Goal: Task Accomplishment & Management: Use online tool/utility

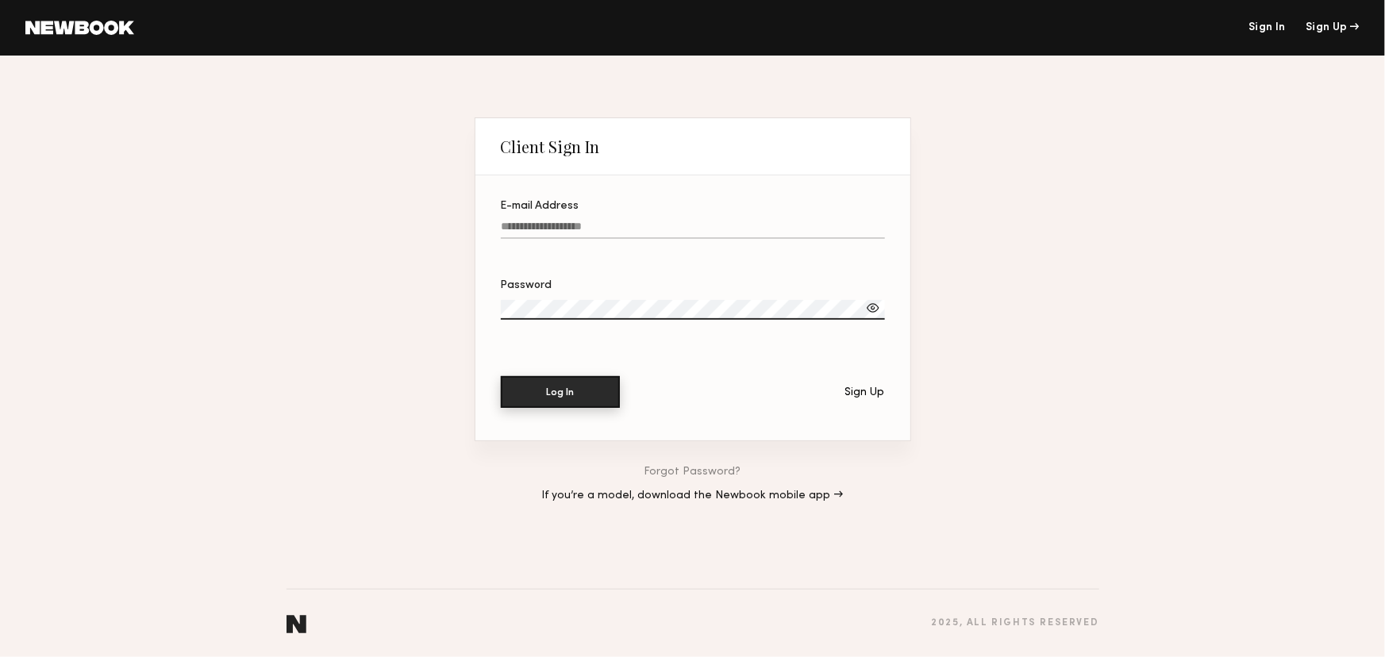
type input "**********"
click at [602, 388] on button "Log In" at bounding box center [560, 392] width 119 height 32
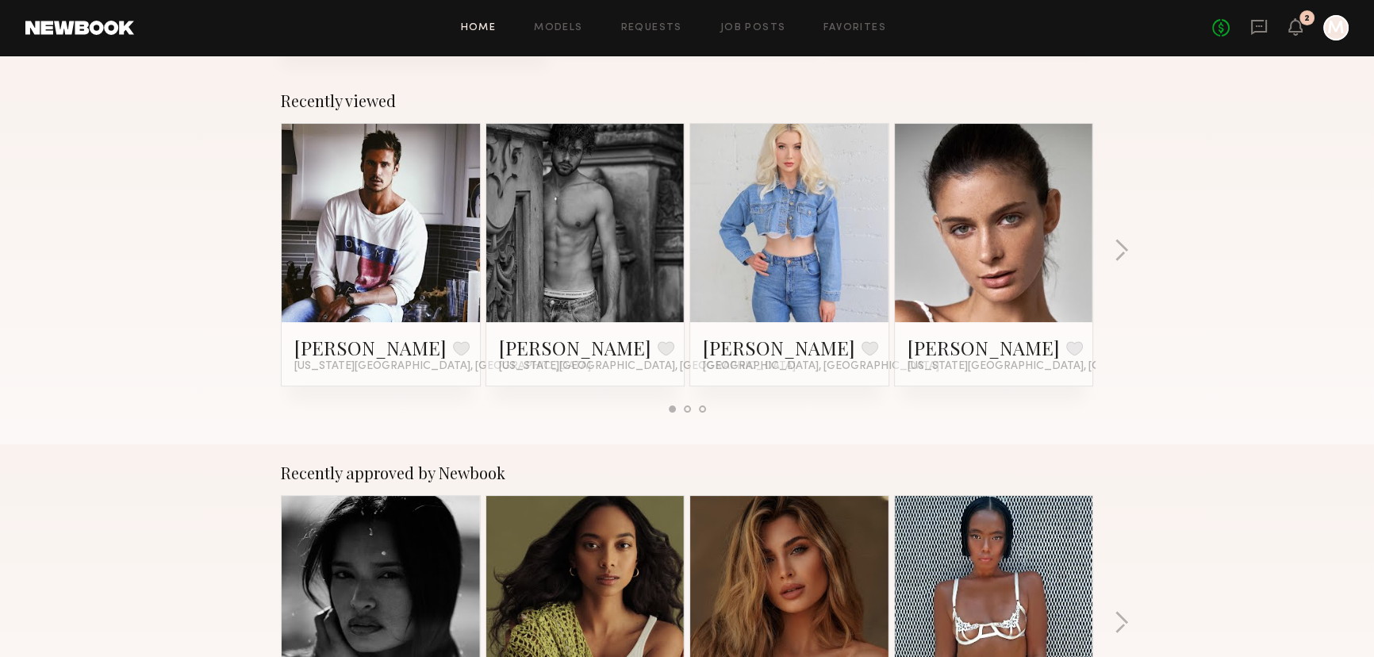
scroll to position [288, 0]
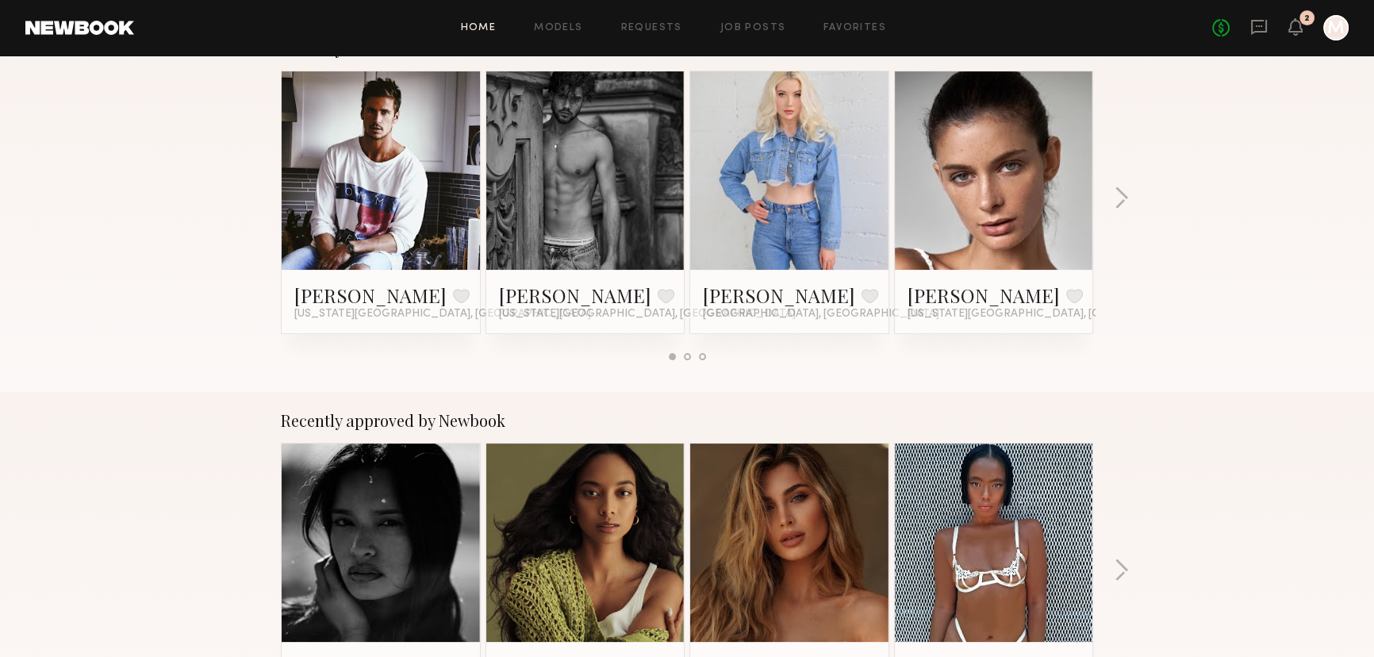
click at [402, 213] on link at bounding box center [381, 170] width 97 height 198
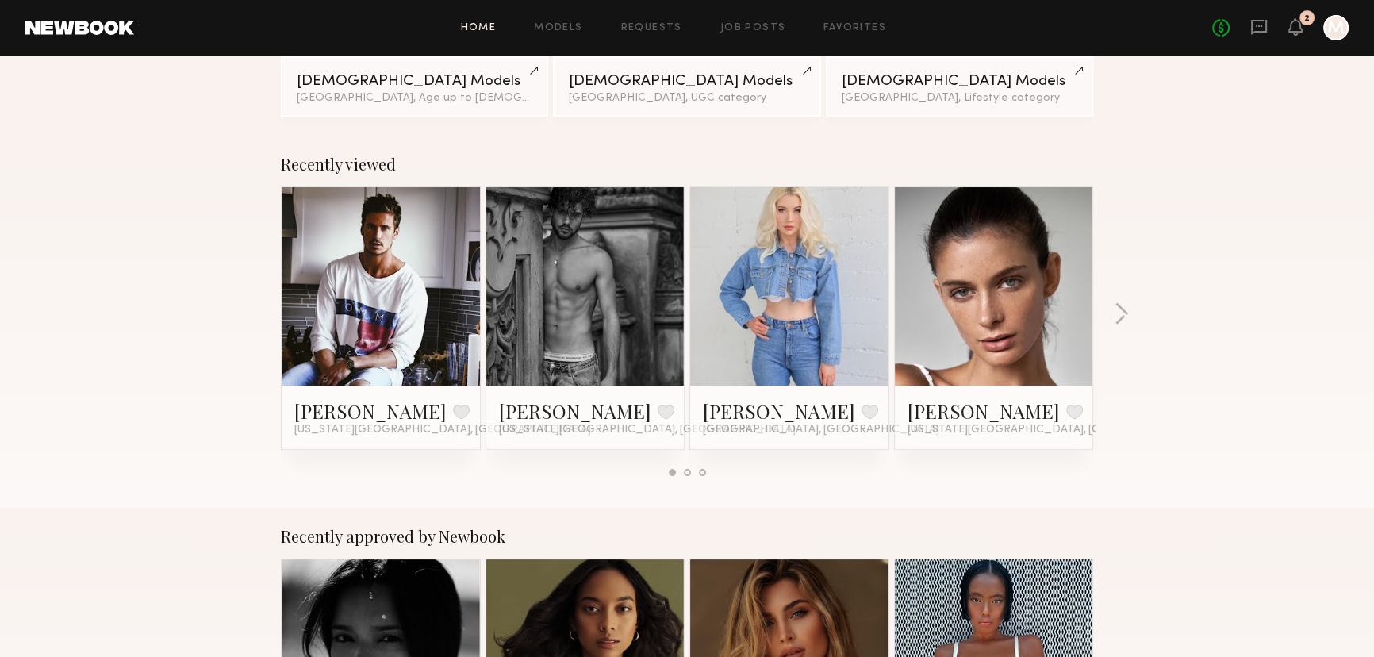
scroll to position [144, 0]
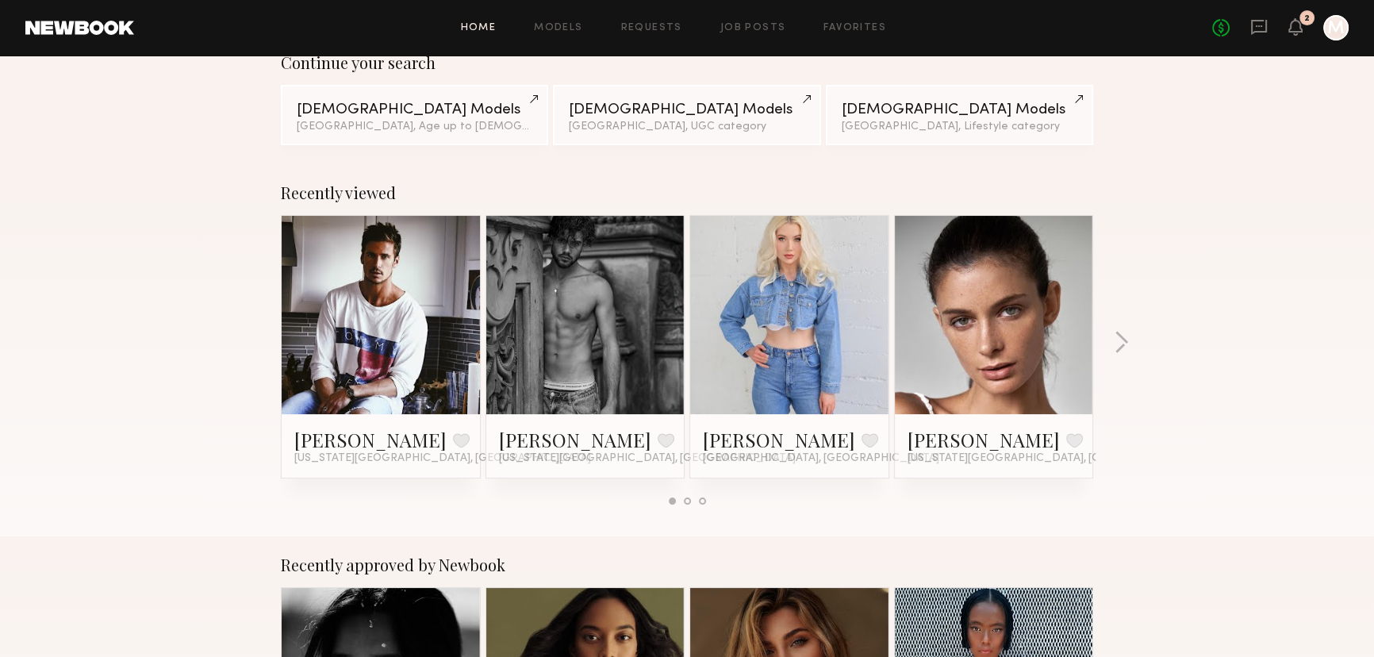
click at [613, 305] on link at bounding box center [585, 315] width 97 height 198
click at [1266, 25] on icon at bounding box center [1259, 27] width 16 height 15
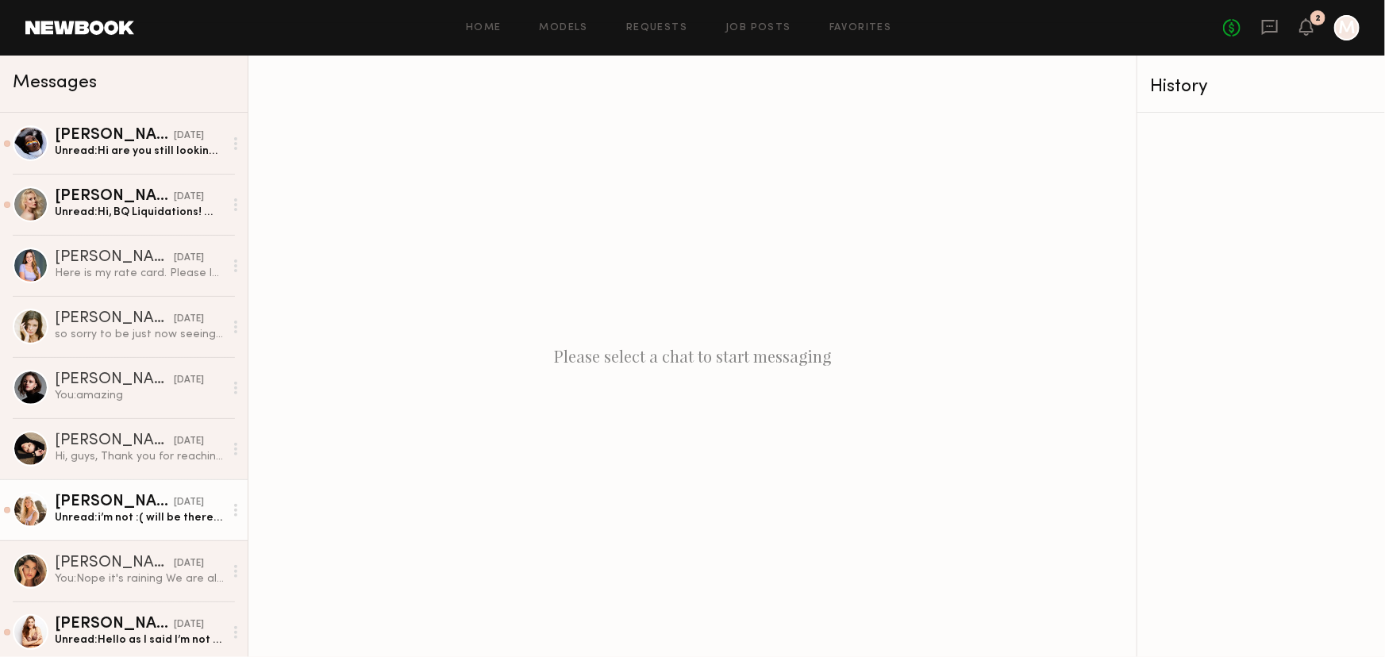
click at [29, 506] on div at bounding box center [31, 510] width 36 height 36
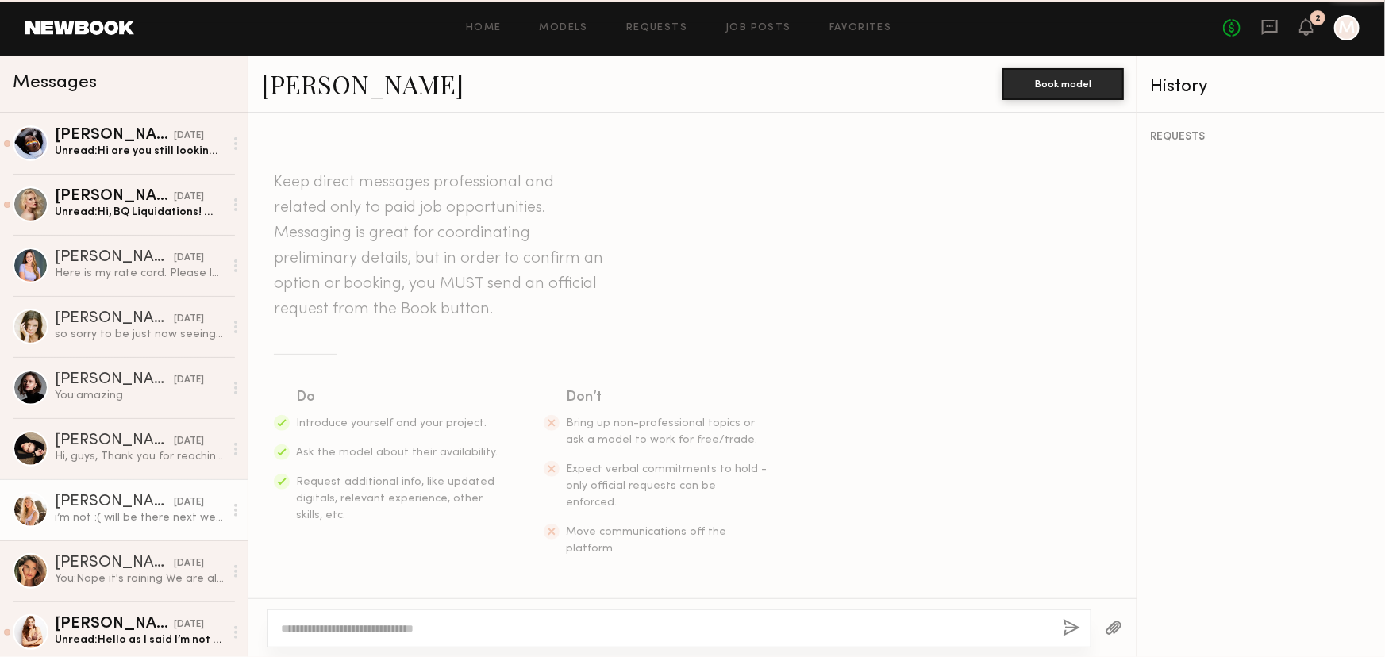
scroll to position [721, 0]
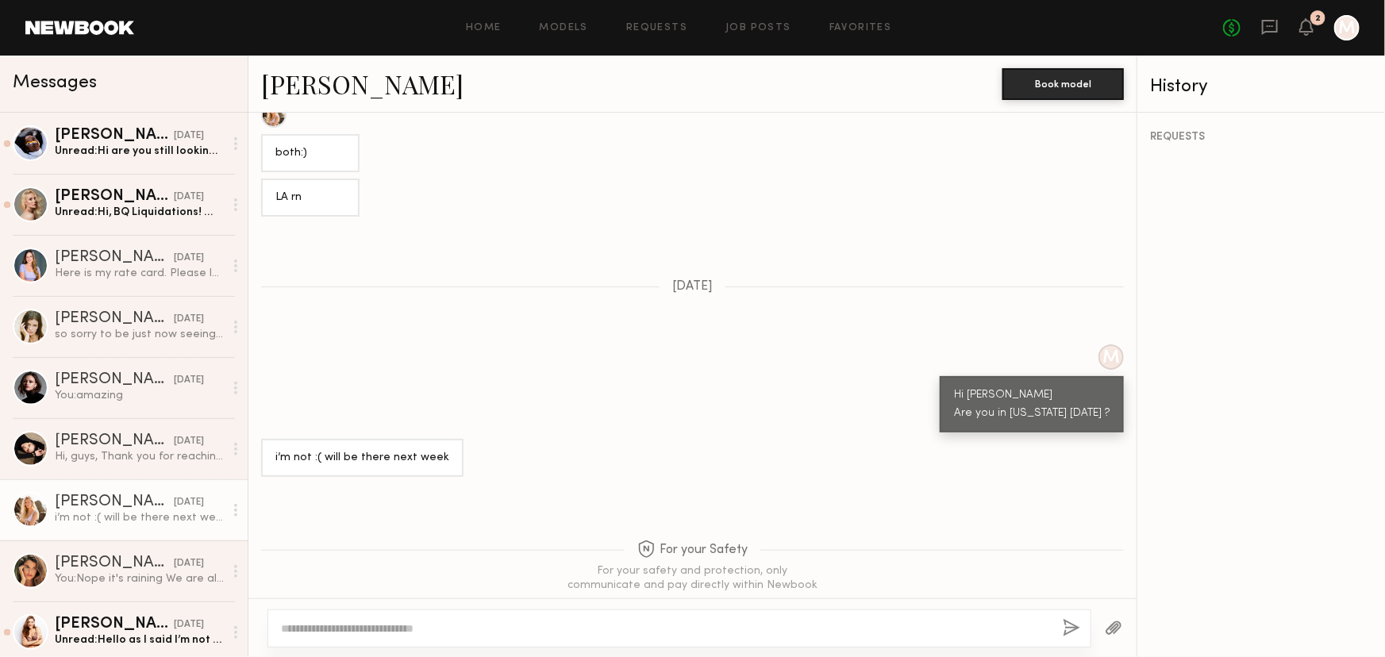
click at [351, 71] on link "[PERSON_NAME]" at bounding box center [362, 84] width 202 height 34
click at [130, 142] on div "[PERSON_NAME]" at bounding box center [114, 136] width 119 height 16
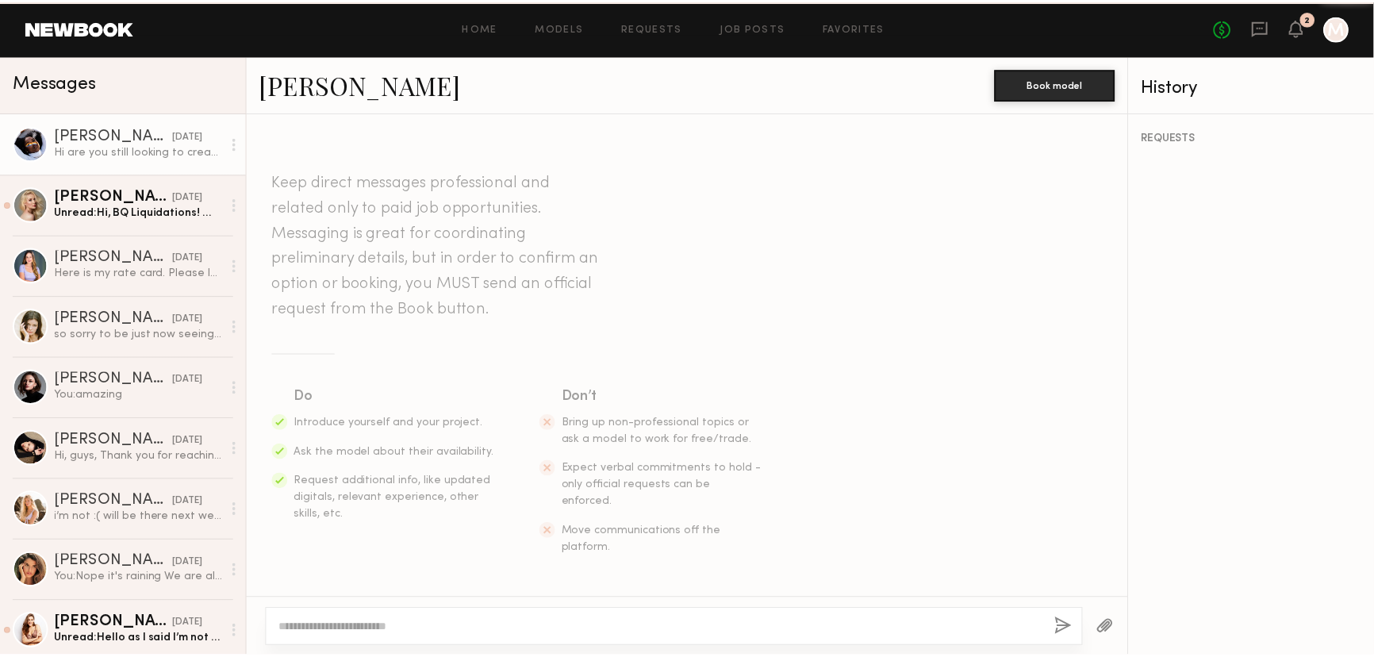
scroll to position [635, 0]
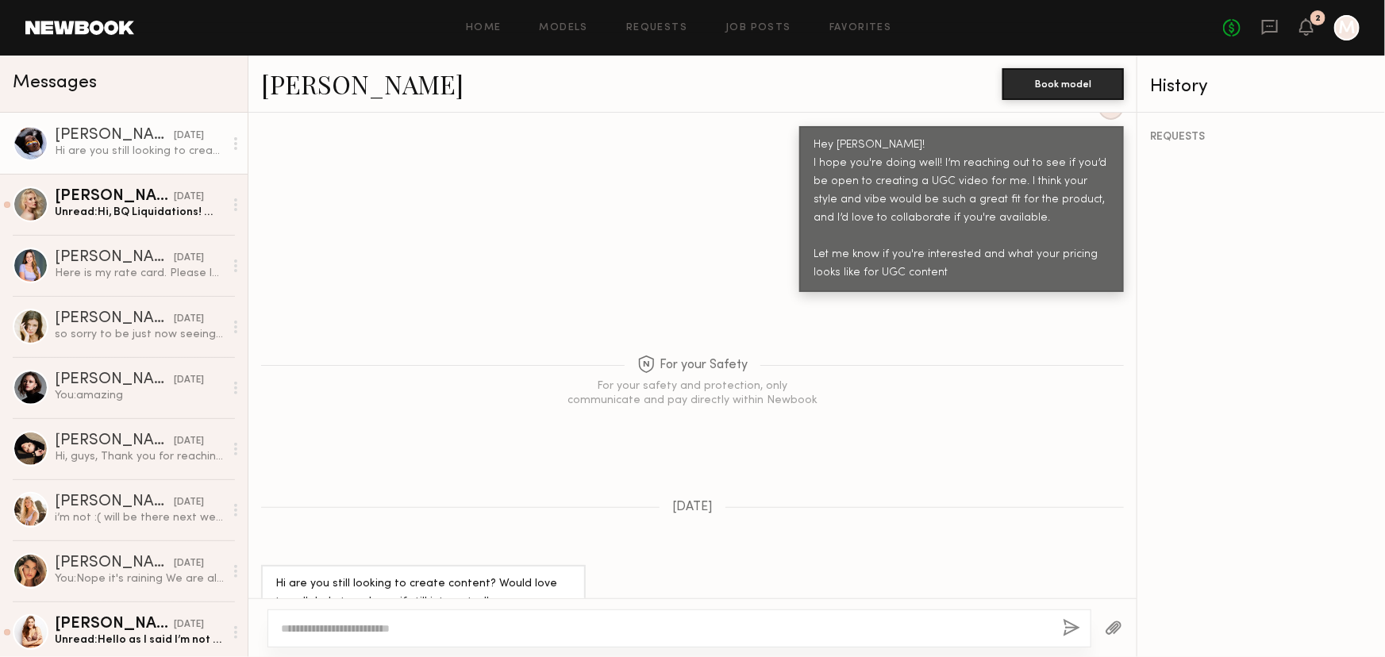
click at [303, 93] on link "[PERSON_NAME]" at bounding box center [362, 84] width 202 height 34
click at [541, 28] on div "Home Models Requests Job Posts Favorites Sign Out" at bounding box center [678, 28] width 1089 height 10
click at [547, 29] on link "Models" at bounding box center [564, 28] width 48 height 10
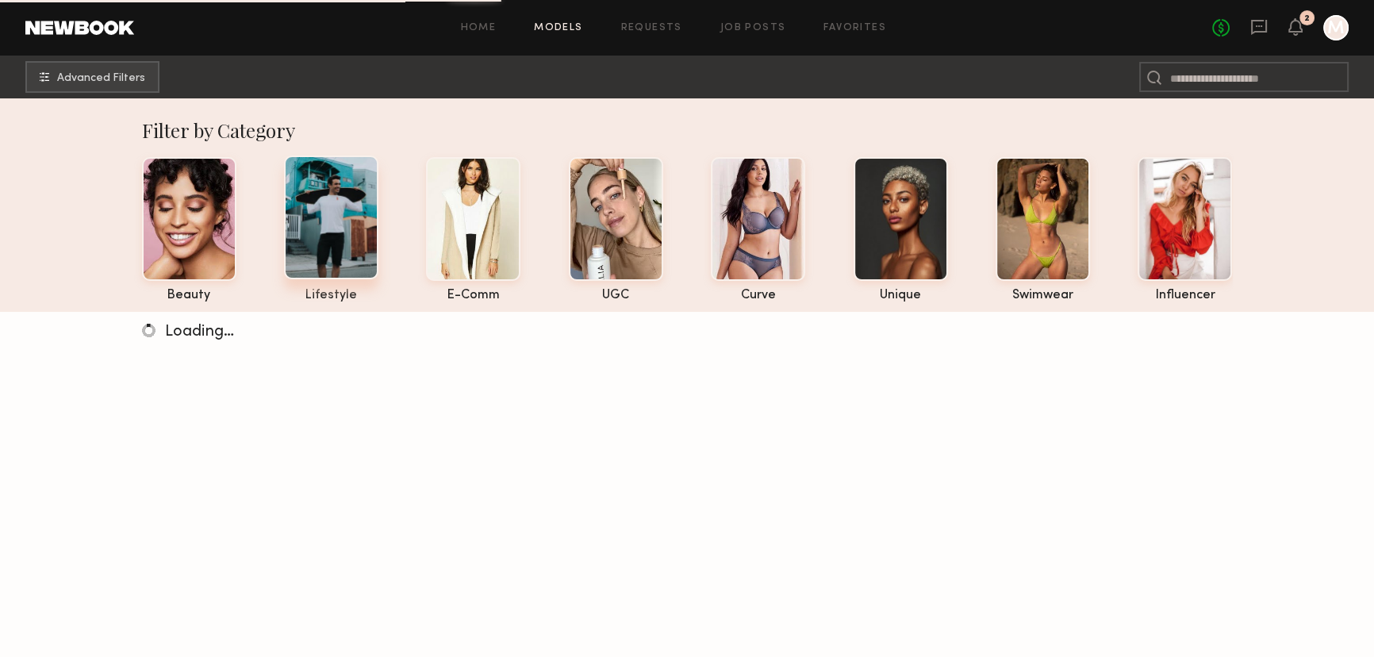
click at [354, 243] on div at bounding box center [331, 218] width 94 height 124
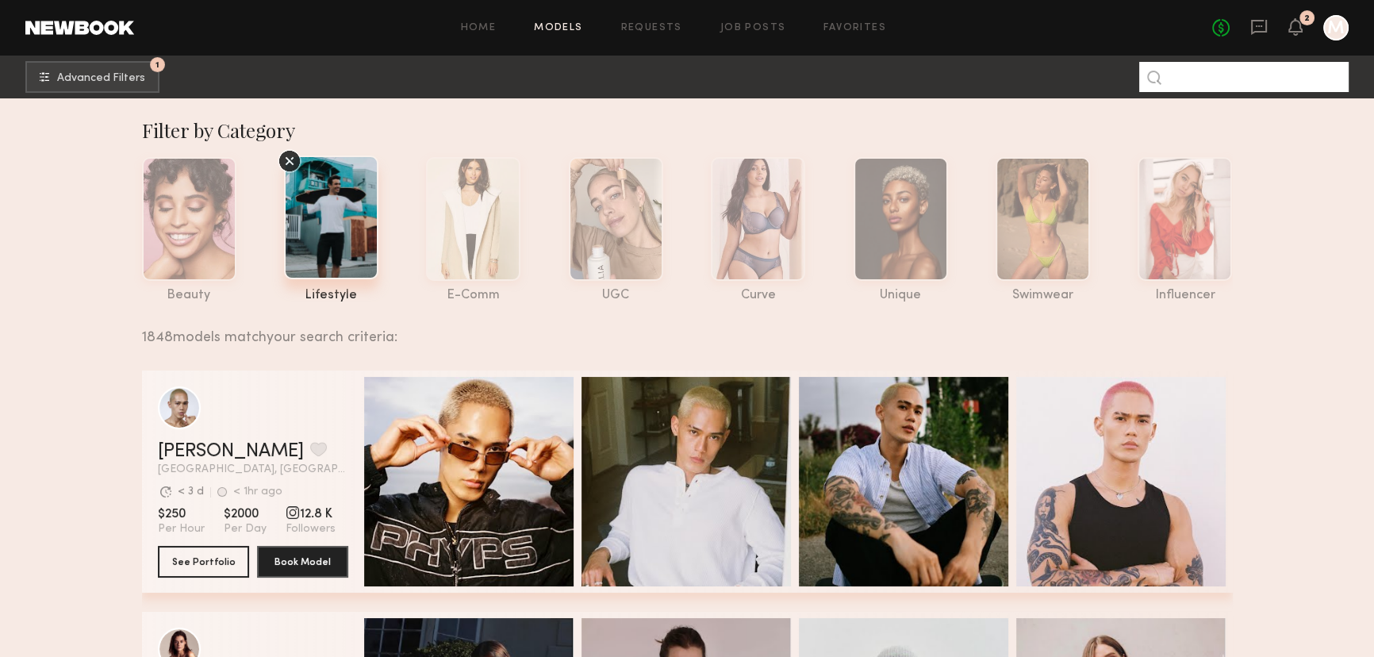
click at [1214, 71] on input at bounding box center [1244, 77] width 209 height 30
click at [141, 72] on span "Advanced Filters" at bounding box center [101, 77] width 88 height 11
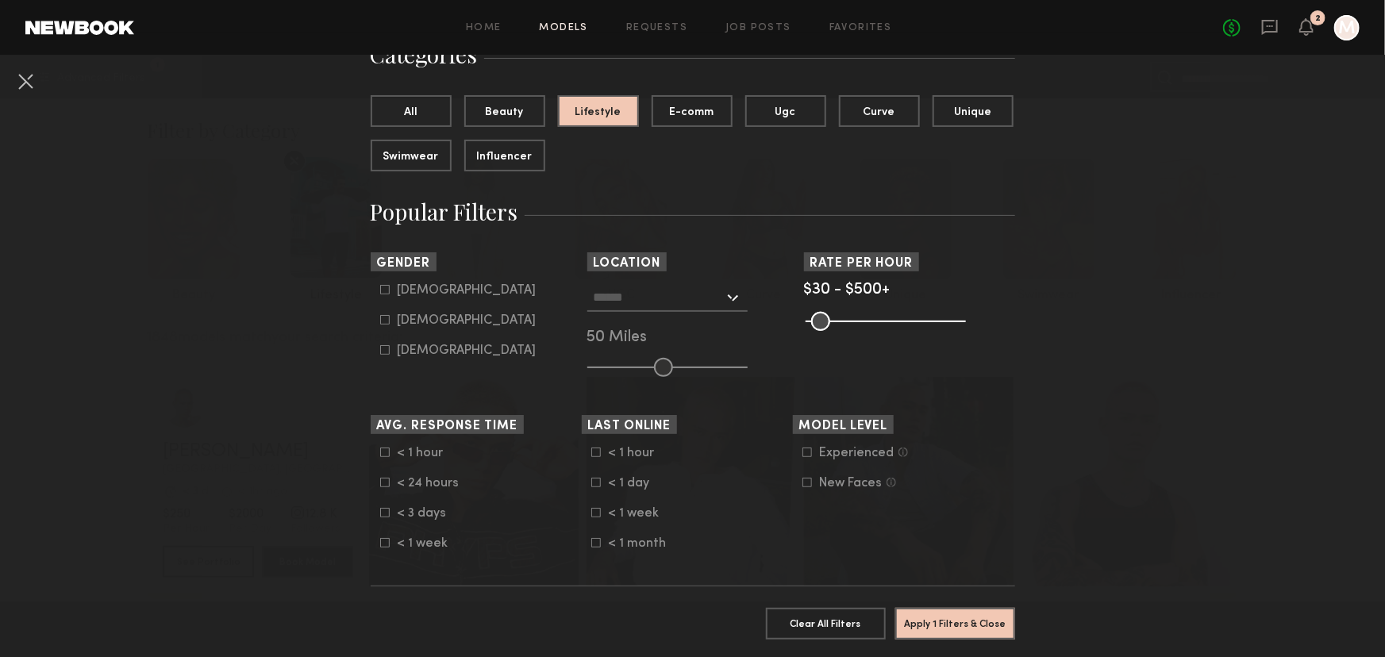
scroll to position [144, 0]
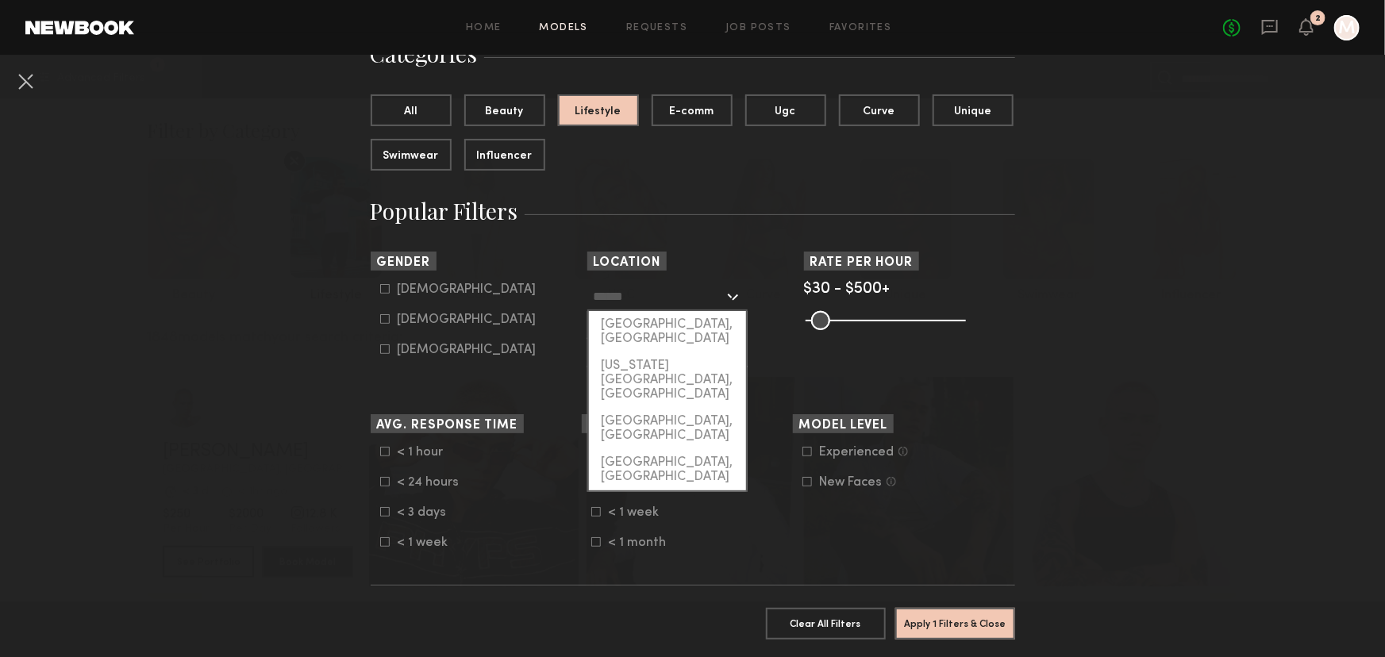
click at [639, 297] on input "text" at bounding box center [659, 296] width 130 height 27
click at [652, 408] on div "[GEOGRAPHIC_DATA], [GEOGRAPHIC_DATA]" at bounding box center [667, 428] width 157 height 41
type input "**********"
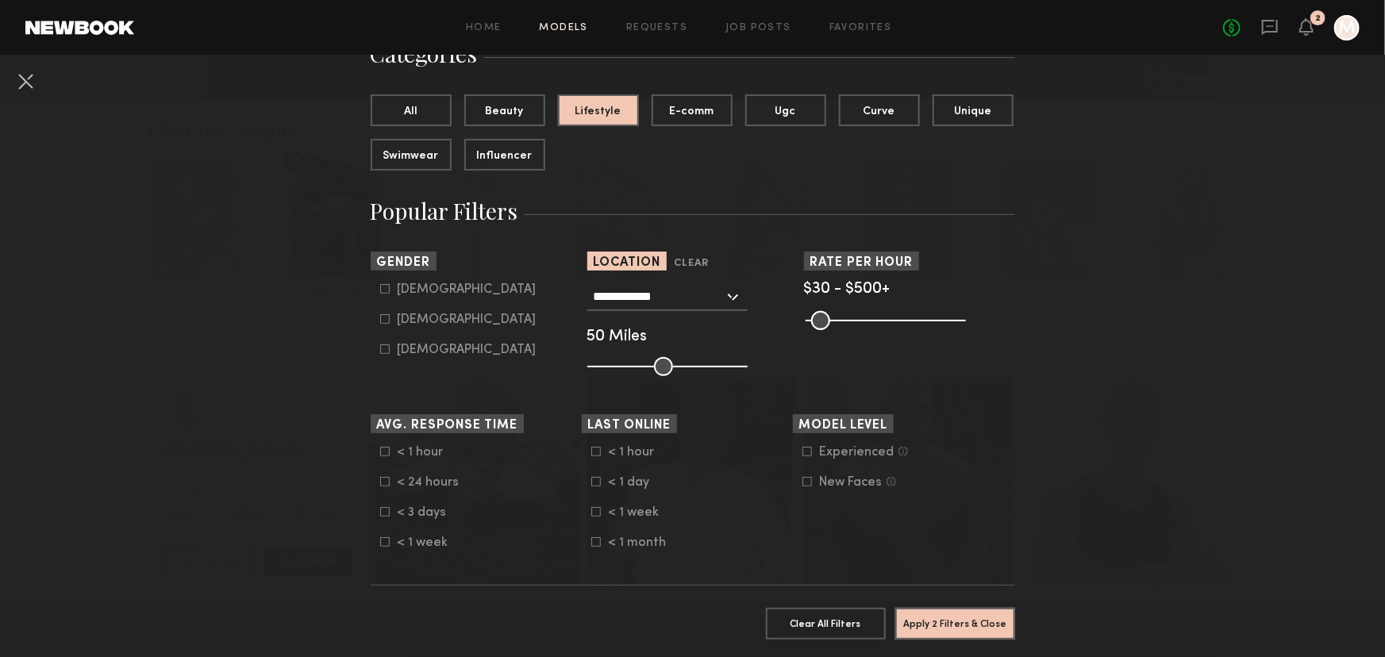
click at [402, 290] on div "[DEMOGRAPHIC_DATA]" at bounding box center [467, 290] width 139 height 10
type input "*"
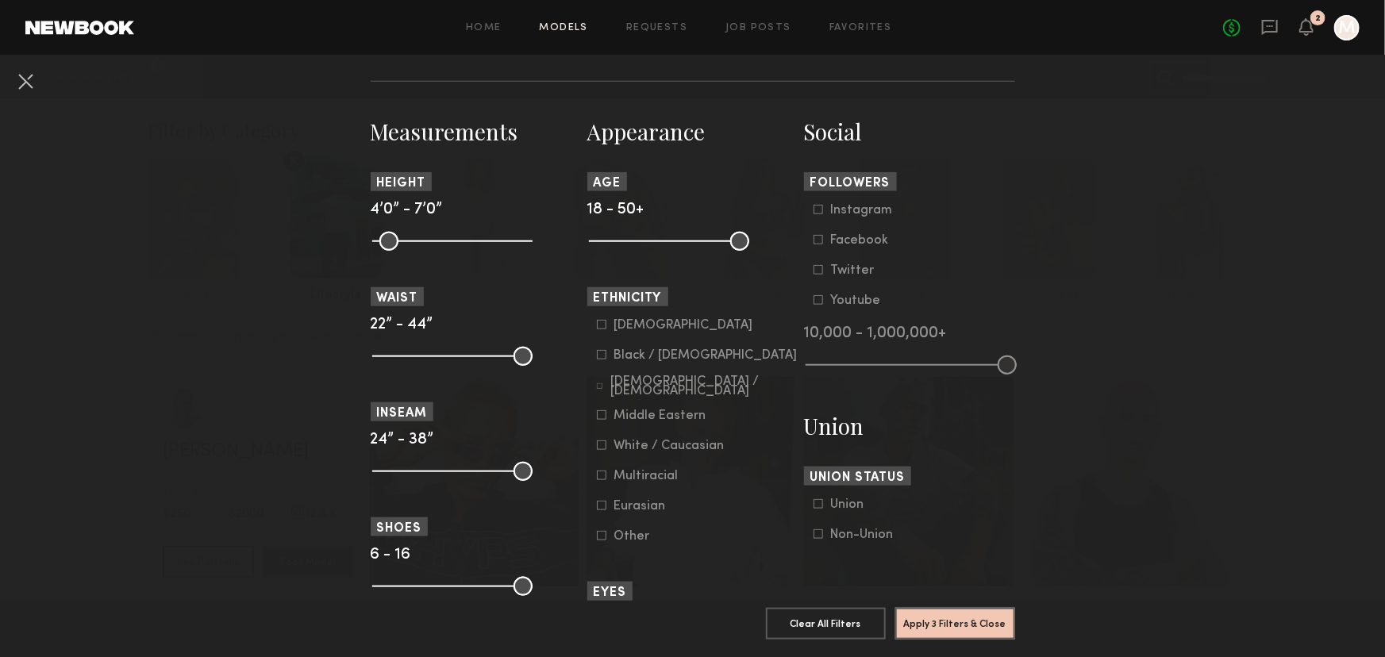
scroll to position [649, 0]
drag, startPoint x: 732, startPoint y: 238, endPoint x: 667, endPoint y: 244, distance: 65.4
type input "**"
click at [667, 244] on input "range" at bounding box center [669, 239] width 160 height 19
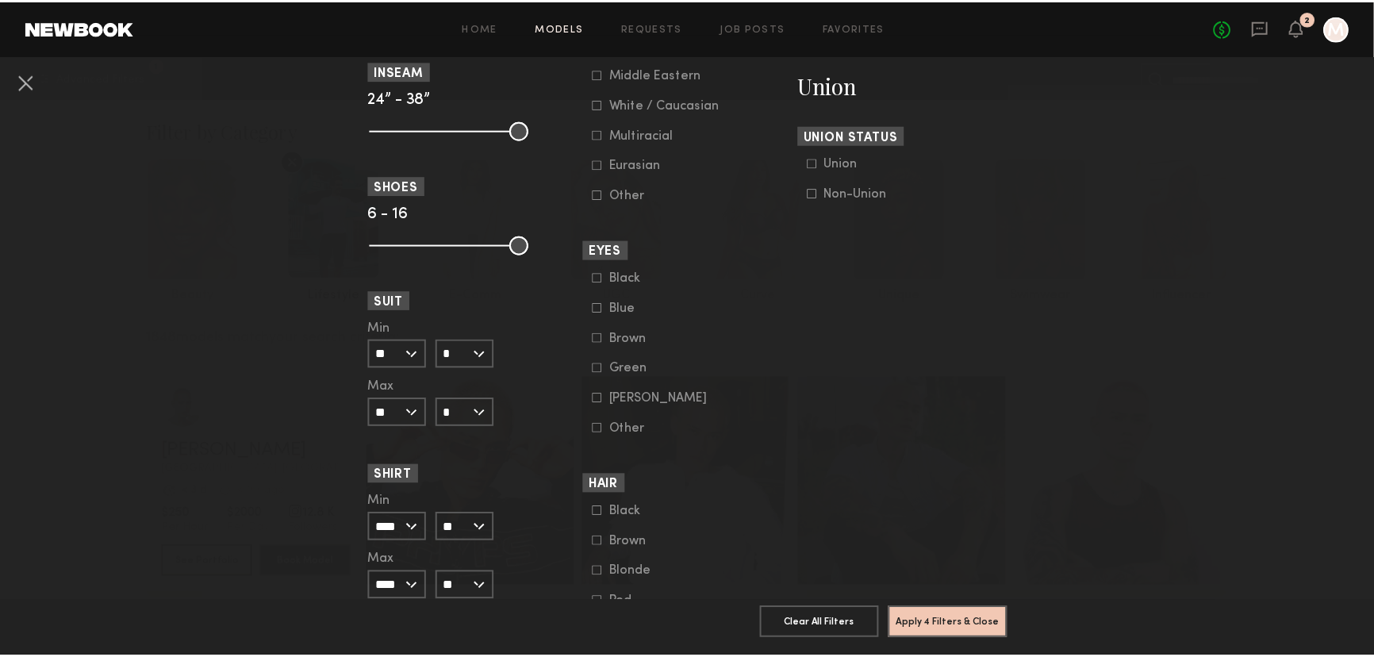
scroll to position [1009, 0]
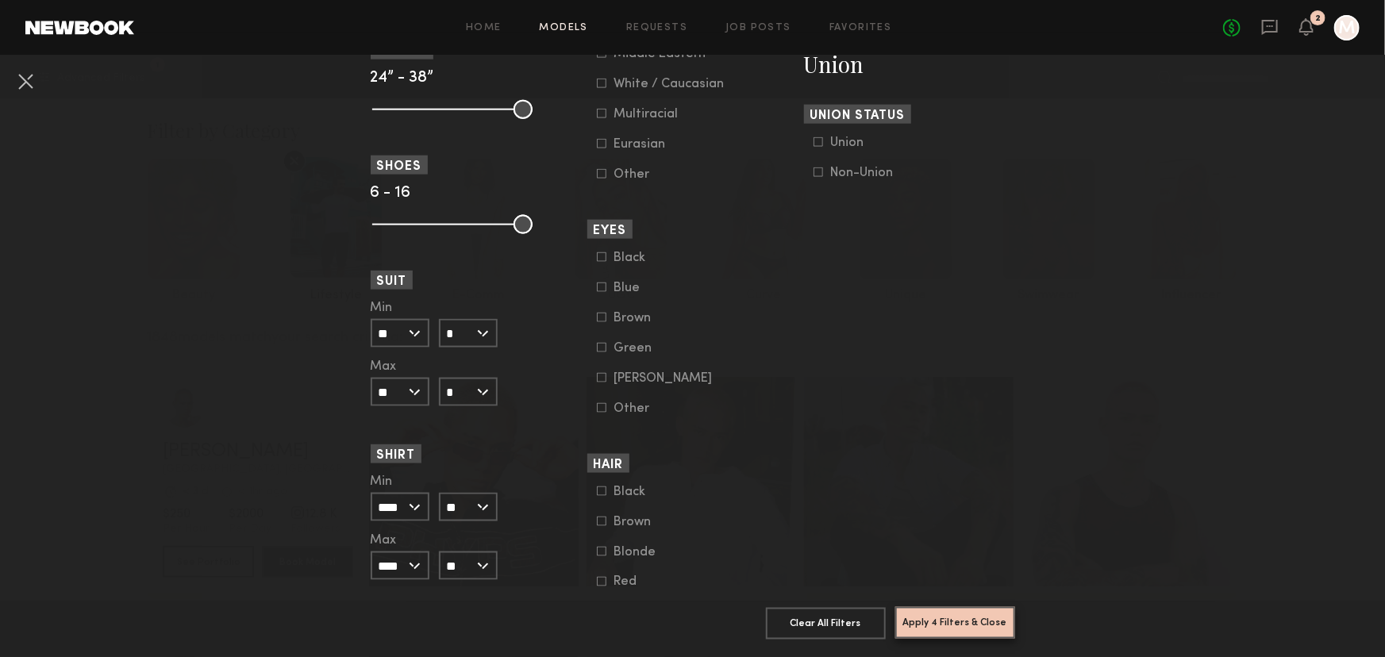
click at [954, 613] on button "Apply 4 Filters & Close" at bounding box center [955, 623] width 120 height 32
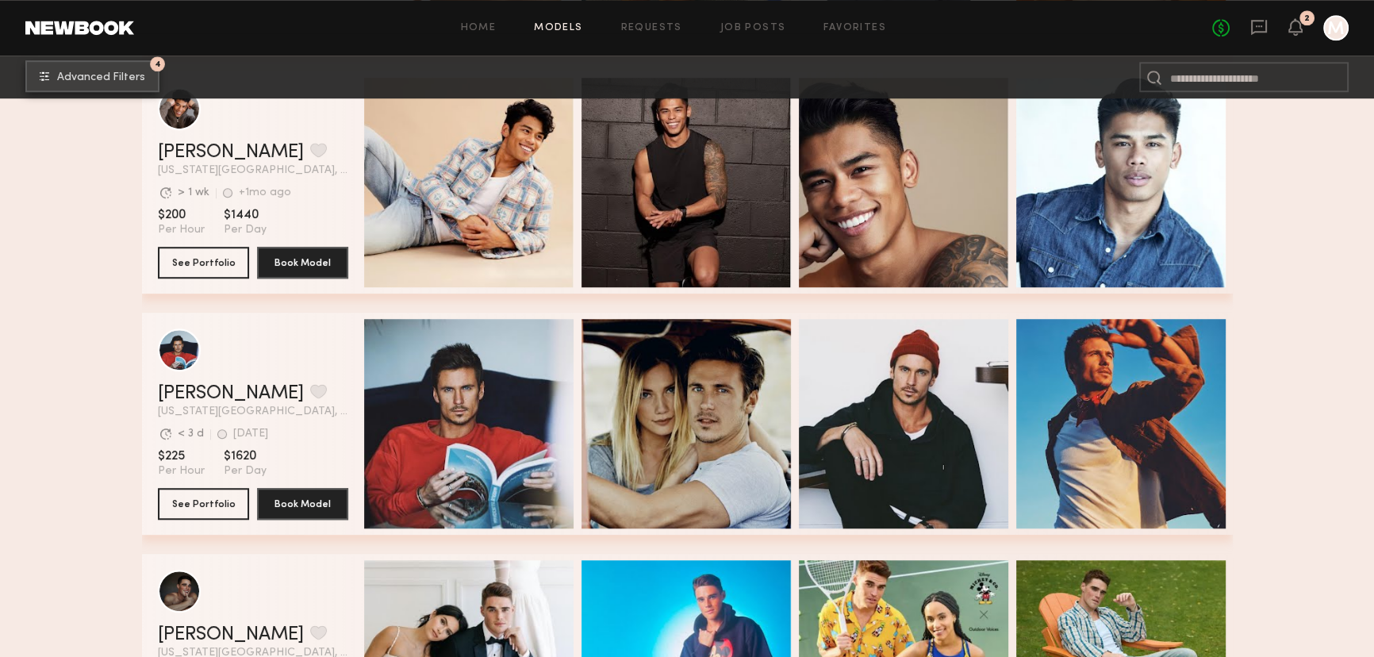
scroll to position [1587, 0]
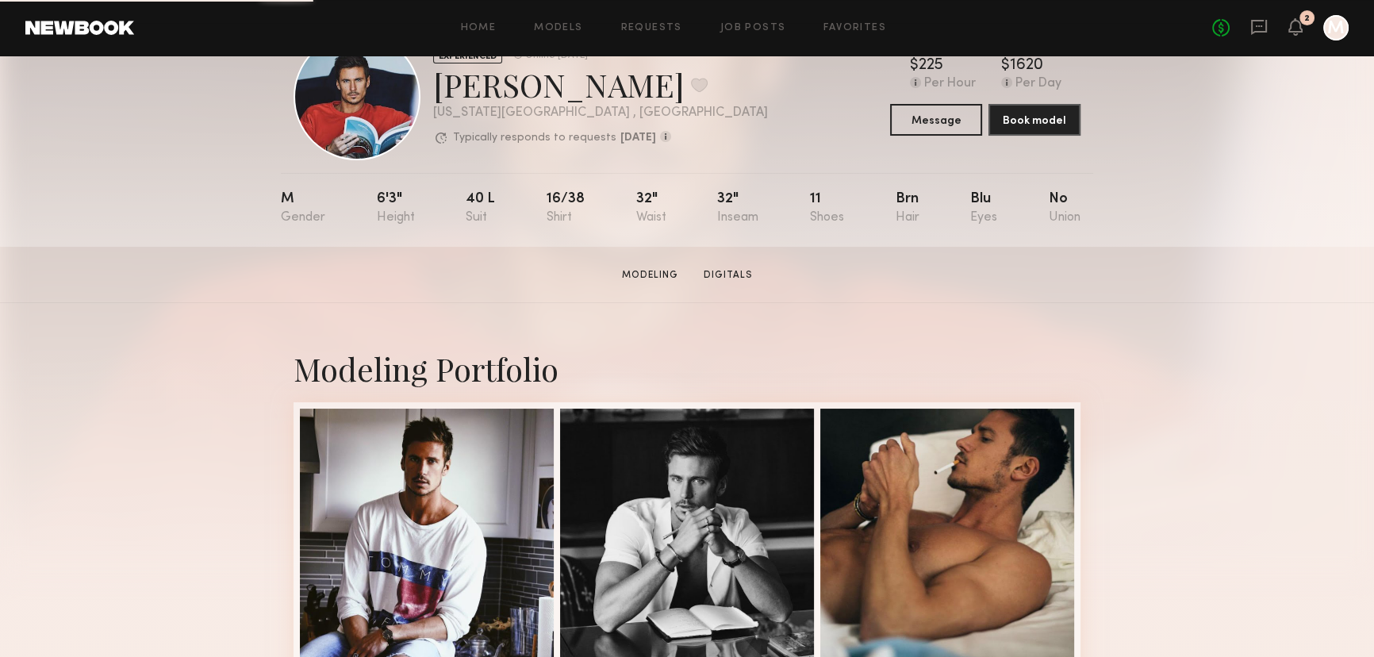
scroll to position [144, 0]
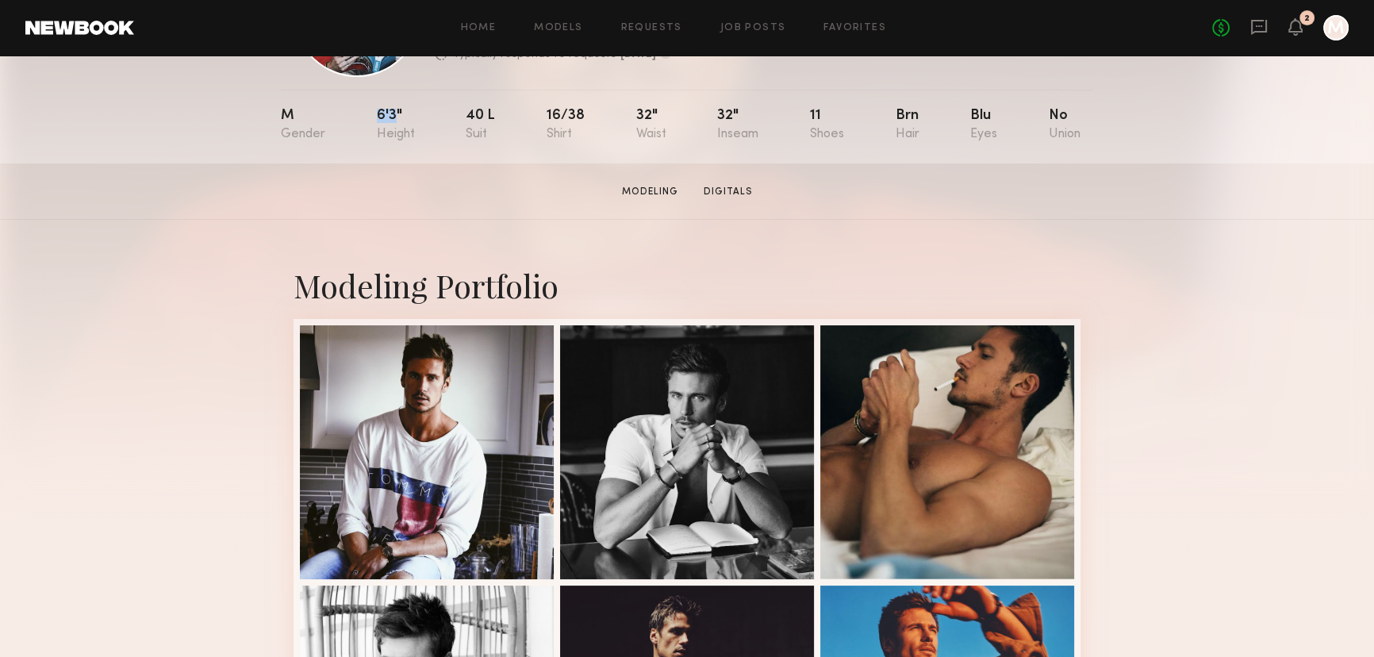
drag, startPoint x: 373, startPoint y: 113, endPoint x: 396, endPoint y: 119, distance: 23.9
click at [396, 119] on nb-model-profile-props "M 6'3" 40 l 16/38 32" 32" 11 Brn Blu No" at bounding box center [687, 127] width 813 height 74
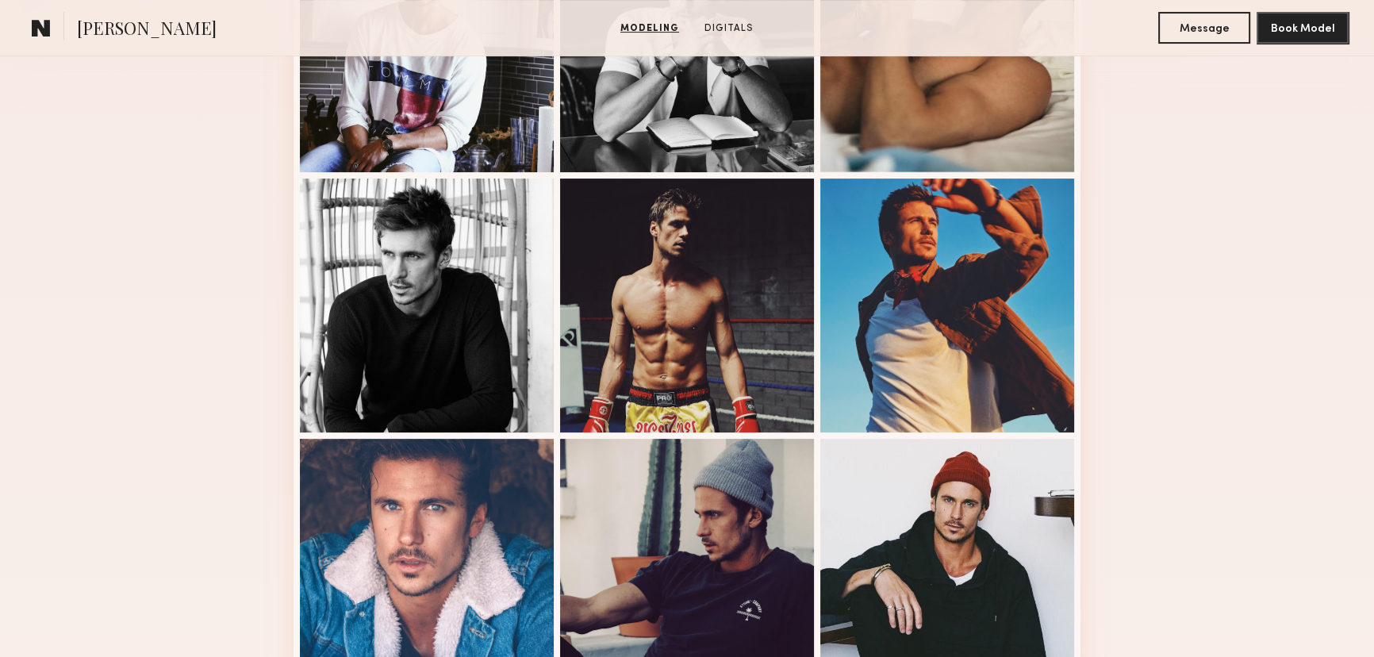
scroll to position [0, 0]
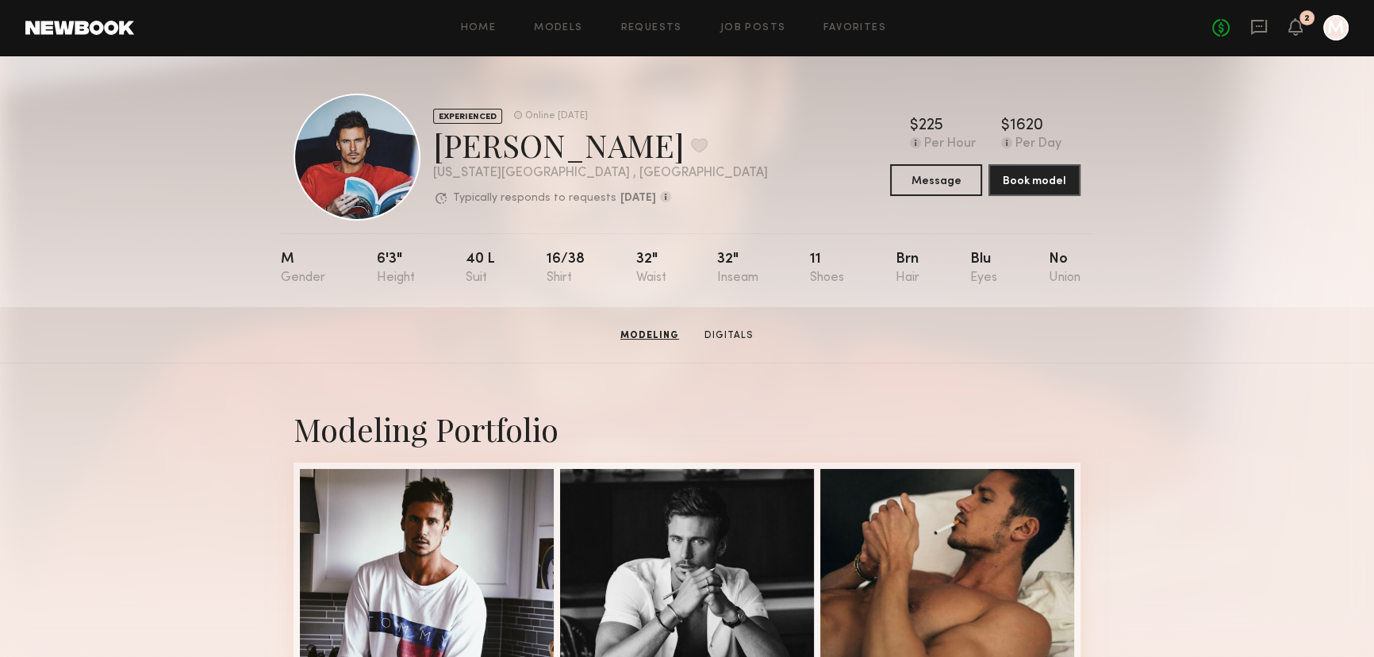
drag, startPoint x: 1159, startPoint y: 489, endPoint x: 1140, endPoint y: 347, distance: 143.3
drag, startPoint x: 707, startPoint y: 267, endPoint x: 736, endPoint y: 267, distance: 29.4
click at [736, 267] on nb-model-profile-props "M 6'3" 40 l 16/38 32" 32" 11 Brn Blu No" at bounding box center [687, 270] width 813 height 74
